Goal: Transaction & Acquisition: Purchase product/service

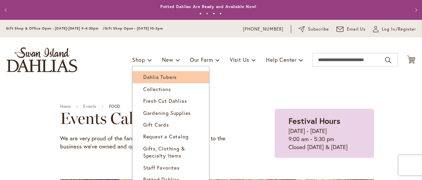
click at [145, 80] on span "Dahlia Tubers" at bounding box center [160, 76] width 34 height 7
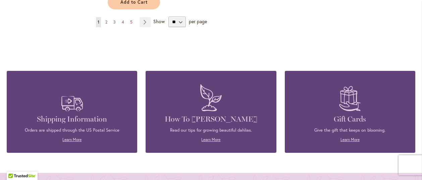
scroll to position [954, 0]
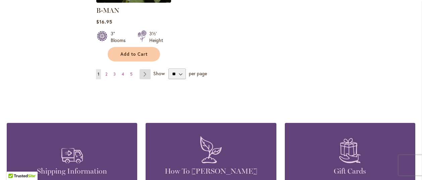
click at [148, 79] on link "Page Next" at bounding box center [145, 74] width 11 height 10
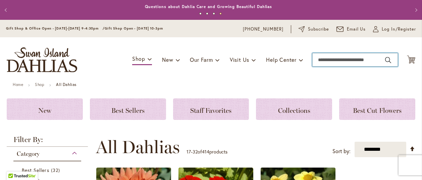
click at [324, 60] on input "Search" at bounding box center [355, 59] width 86 height 13
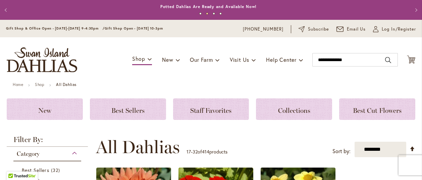
click at [385, 61] on button "Search" at bounding box center [388, 60] width 6 height 11
type input "**********"
